Goal: Register for event/course

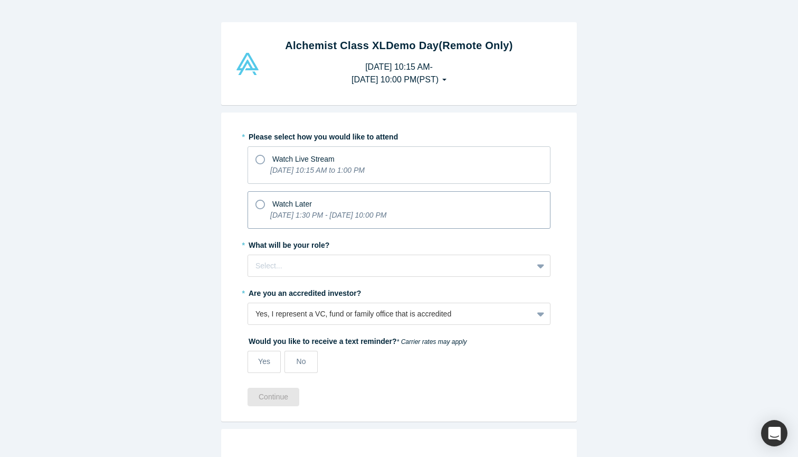
click at [347, 214] on icon "[DATE] 1:30 PM - [DATE] 10:00 PM" at bounding box center [328, 215] width 116 height 8
click at [0, 0] on input "Watch Later [DATE] 1:30 PM - [DATE] 10:00 PM" at bounding box center [0, 0] width 0 height 0
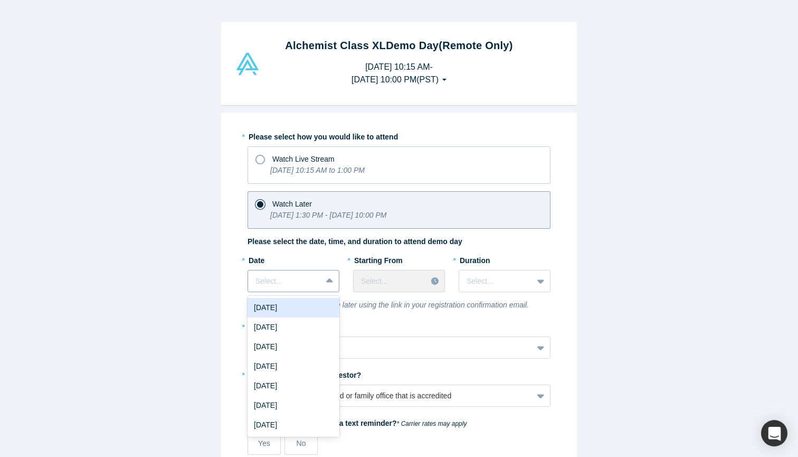
click at [317, 283] on div "Select..." at bounding box center [284, 280] width 73 height 17
